Goal: Task Accomplishment & Management: Manage account settings

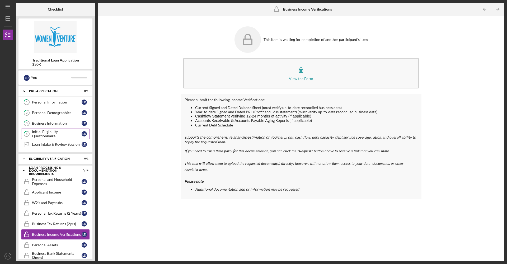
scroll to position [29, 0]
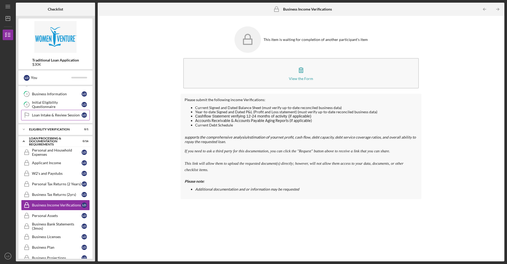
click at [73, 117] on link "Loan Intake & Review Session Loan Intake & Review Session [PERSON_NAME]" at bounding box center [55, 115] width 69 height 11
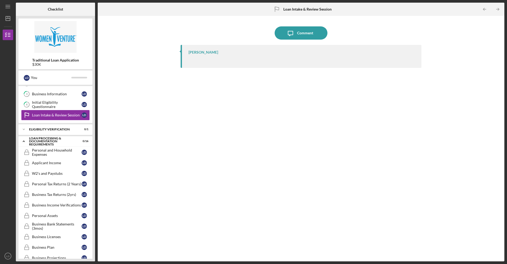
click at [194, 54] on div "[PERSON_NAME]" at bounding box center [301, 56] width 241 height 23
drag, startPoint x: 193, startPoint y: 56, endPoint x: 125, endPoint y: 83, distance: 73.1
click at [191, 57] on div "[PERSON_NAME]" at bounding box center [301, 56] width 241 height 23
click at [63, 106] on div "Initial Eligibility Questionnaire" at bounding box center [57, 104] width 50 height 8
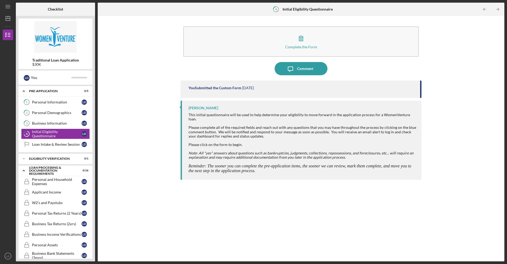
scroll to position [116, 0]
